Goal: Information Seeking & Learning: Understand process/instructions

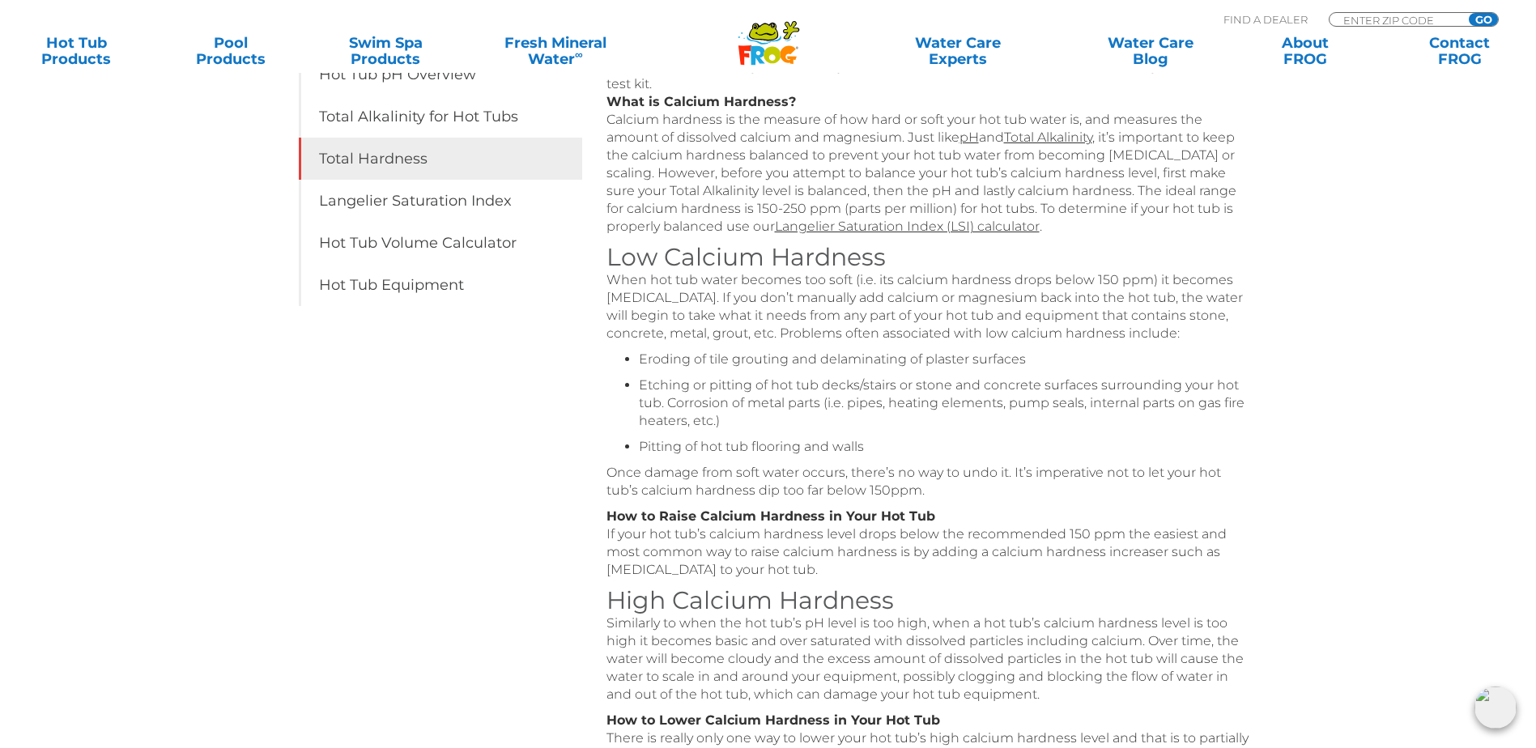
scroll to position [324, 0]
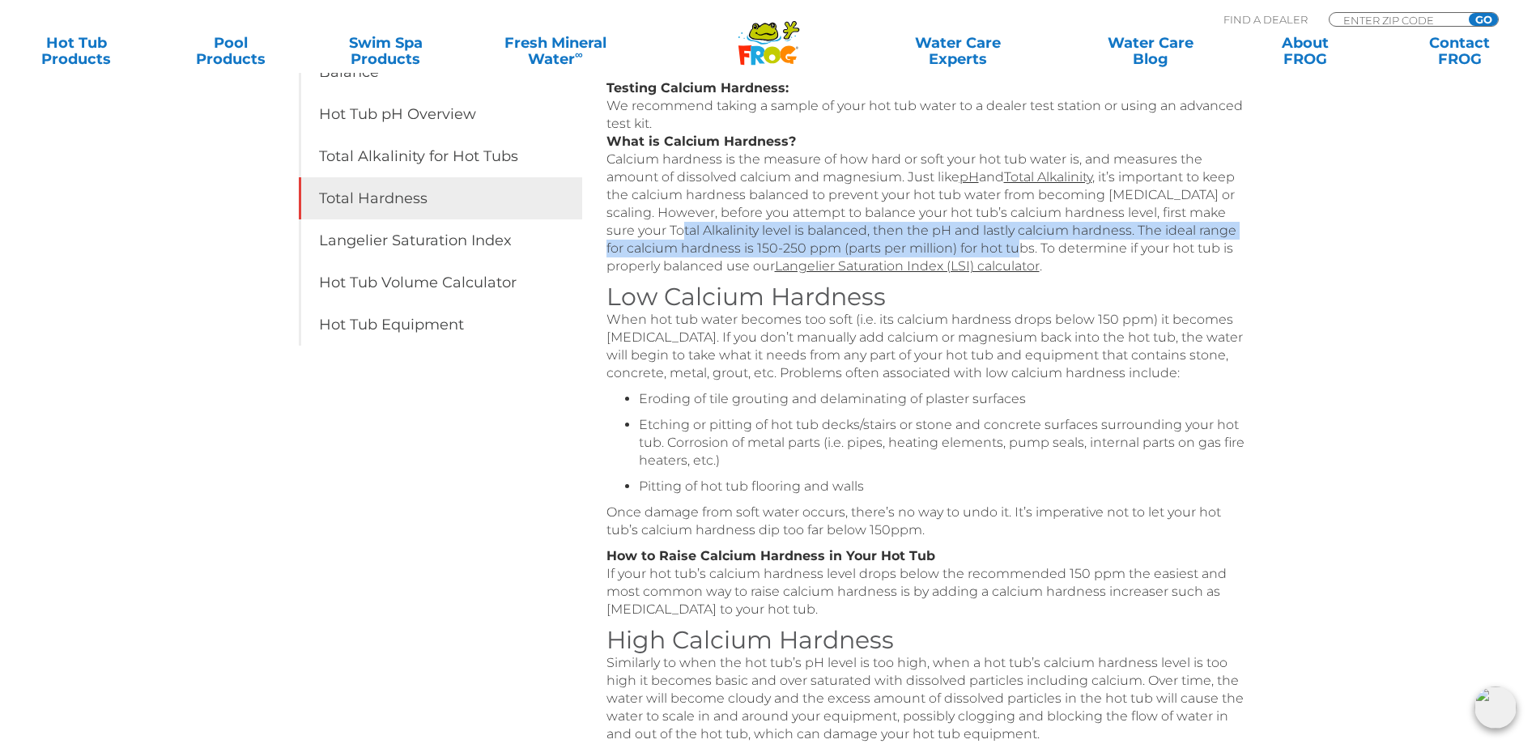
drag, startPoint x: 646, startPoint y: 238, endPoint x: 974, endPoint y: 259, distance: 328.6
click at [974, 259] on p "Testing Calcium Hardness: We recommend taking a sample of your hot tub water to…" at bounding box center [931, 177] width 648 height 196
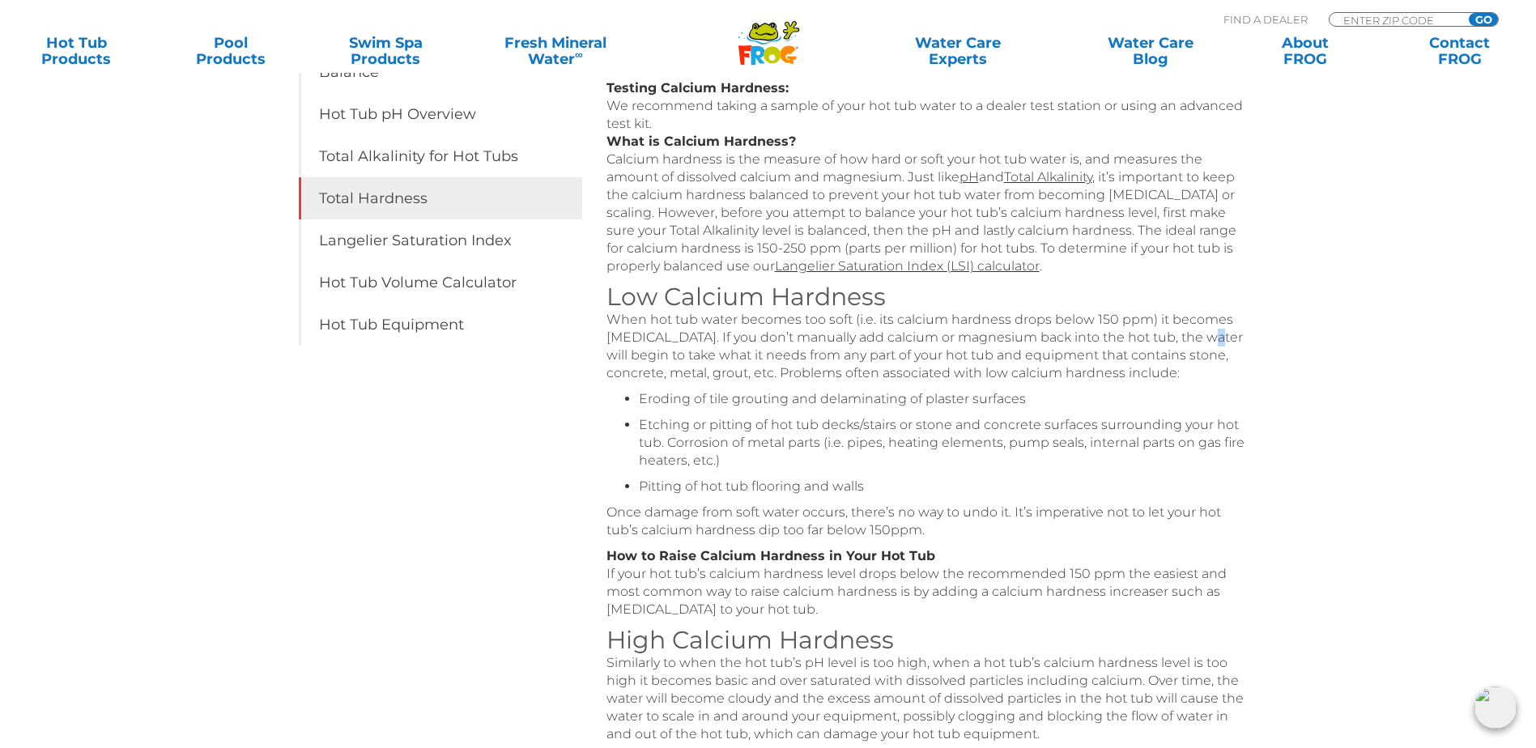
click at [1199, 345] on p "When hot tub water becomes too soft (i.e. its calcium hardness drops below 150 …" at bounding box center [931, 346] width 648 height 71
drag, startPoint x: 1198, startPoint y: 345, endPoint x: 1191, endPoint y: 234, distance: 111.2
click at [1191, 234] on p "Testing Calcium Hardness: We recommend taking a sample of your hot tub water to…" at bounding box center [931, 177] width 648 height 196
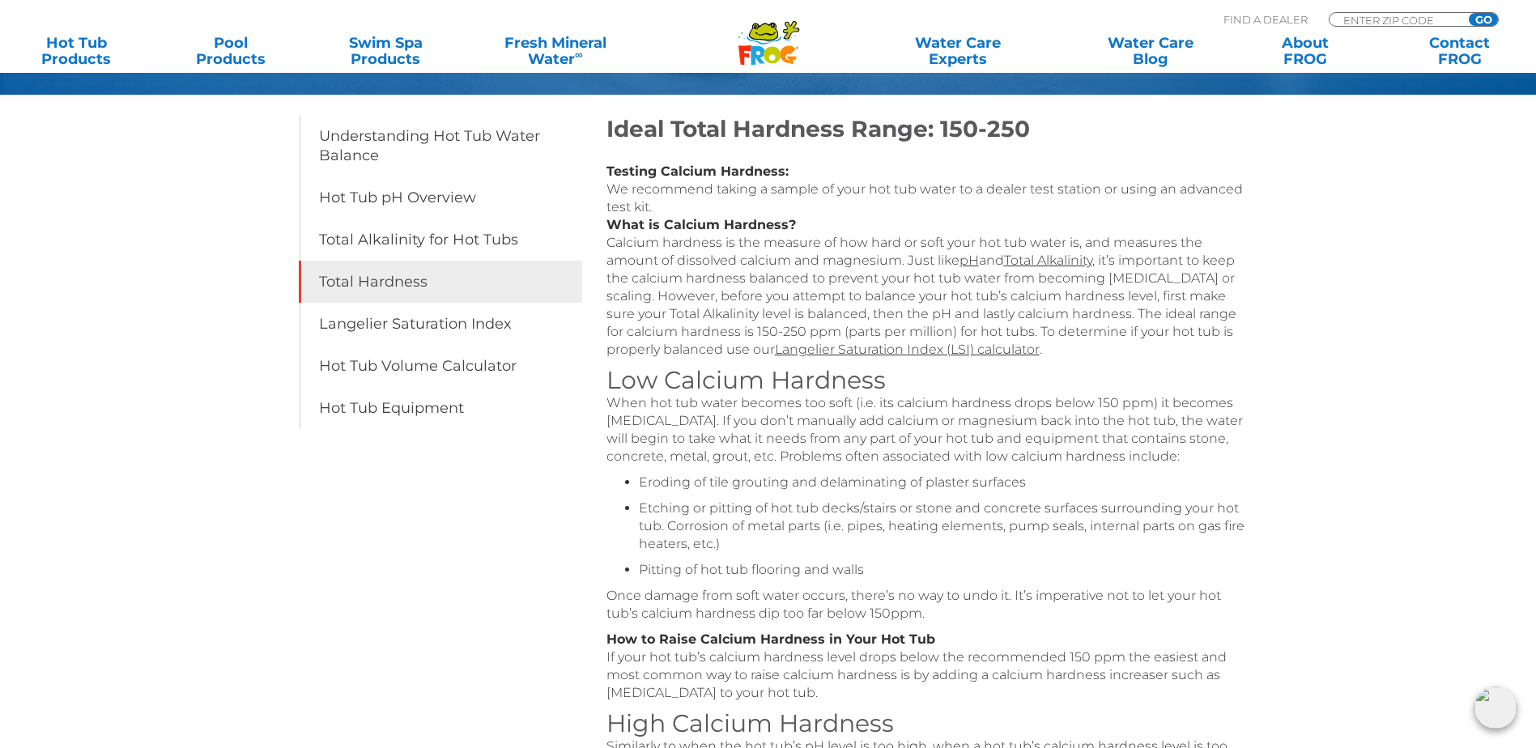
scroll to position [243, 0]
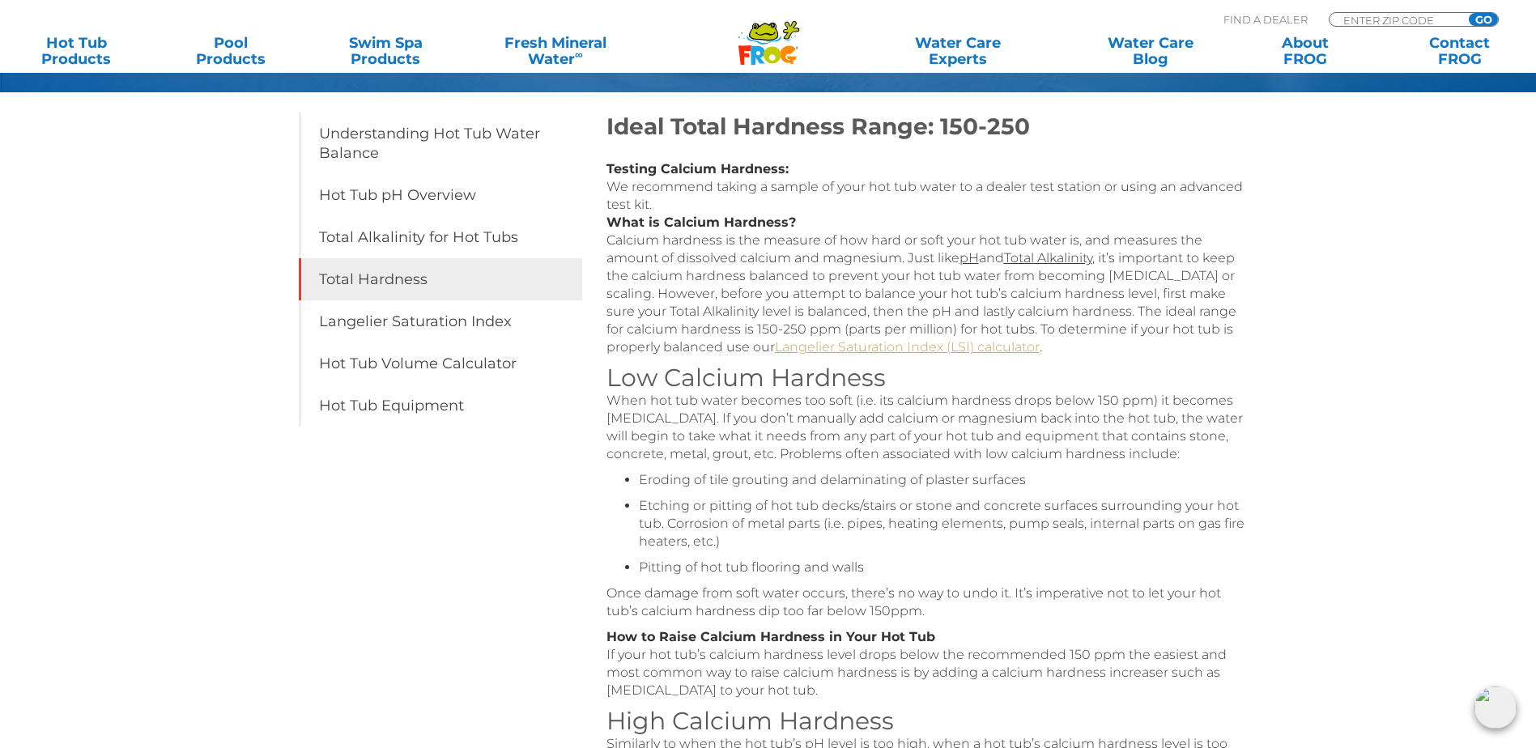
click at [844, 355] on link "Langelier Saturation Index (LSI) calculator" at bounding box center [907, 346] width 265 height 15
